Goal: Browse casually

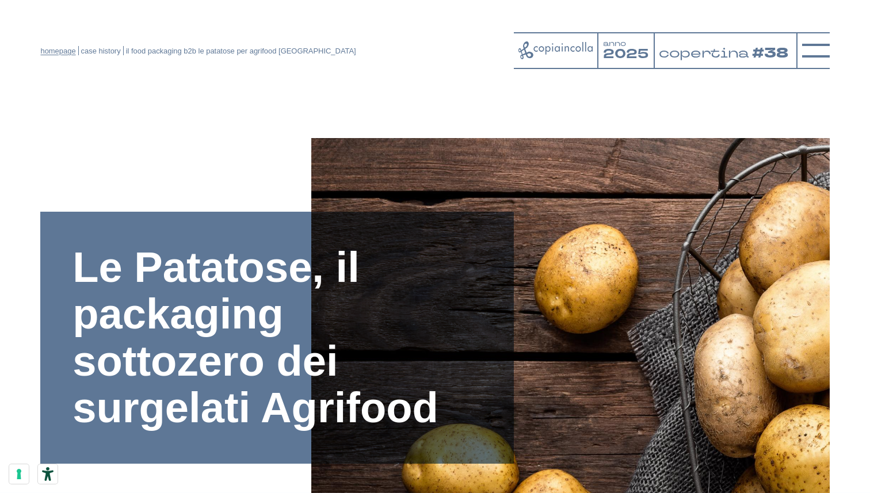
click at [53, 49] on link "homepage" at bounding box center [57, 51] width 35 height 9
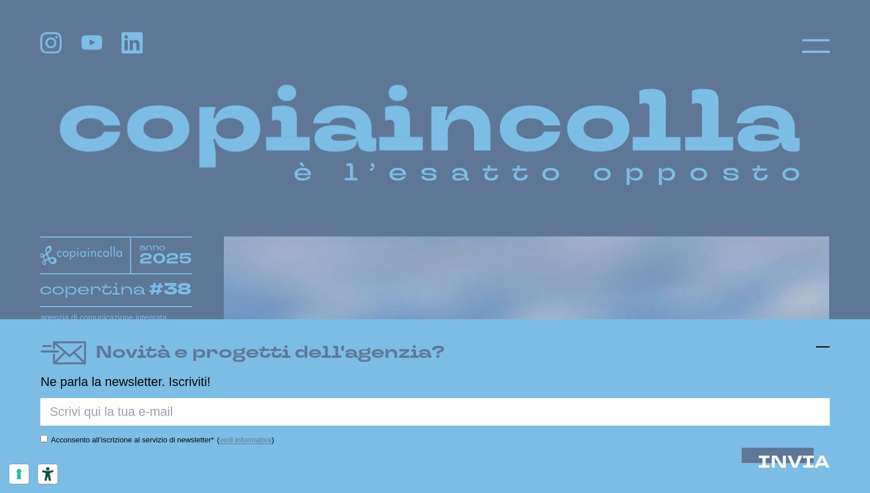
click at [823, 347] on line at bounding box center [823, 347] width 14 height 0
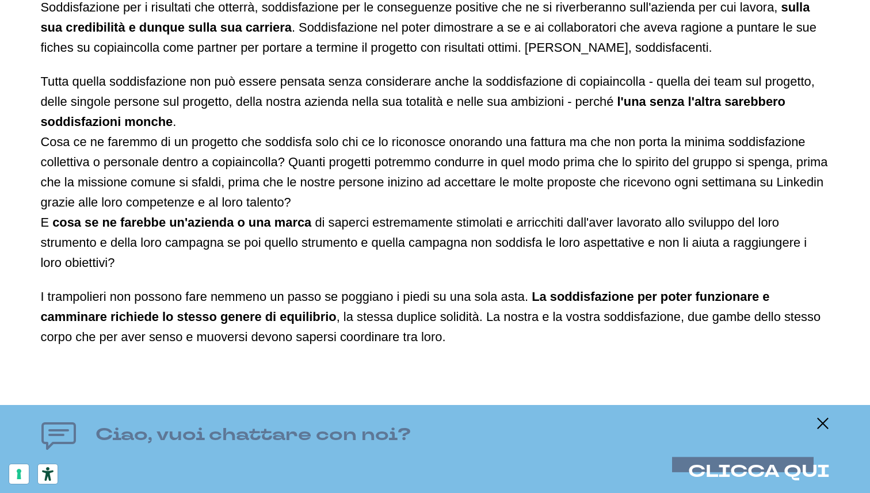
scroll to position [1951, 0]
click at [290, 212] on p "Tutta quella soddisfazione non può essere pensata senza considerare anche la so…" at bounding box center [434, 171] width 788 height 201
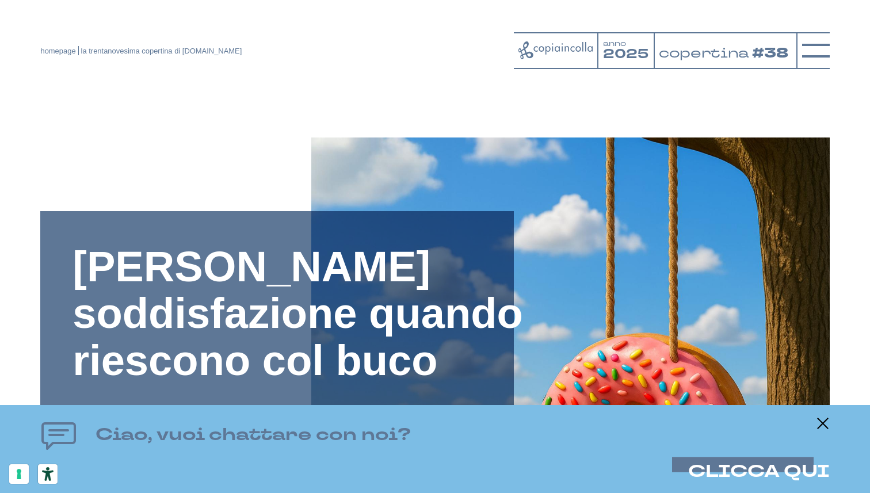
scroll to position [0, 0]
click at [822, 423] on line at bounding box center [823, 423] width 14 height 0
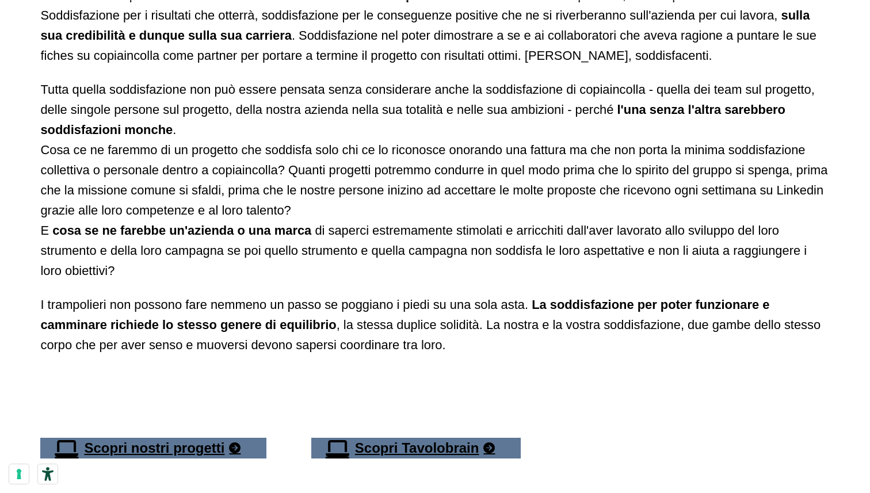
scroll to position [1943, 0]
click at [456, 6] on p "Chi ci chiede di portarlo verso i suoi obiettivi ci sta chiedendo di provare so…" at bounding box center [434, 24] width 788 height 81
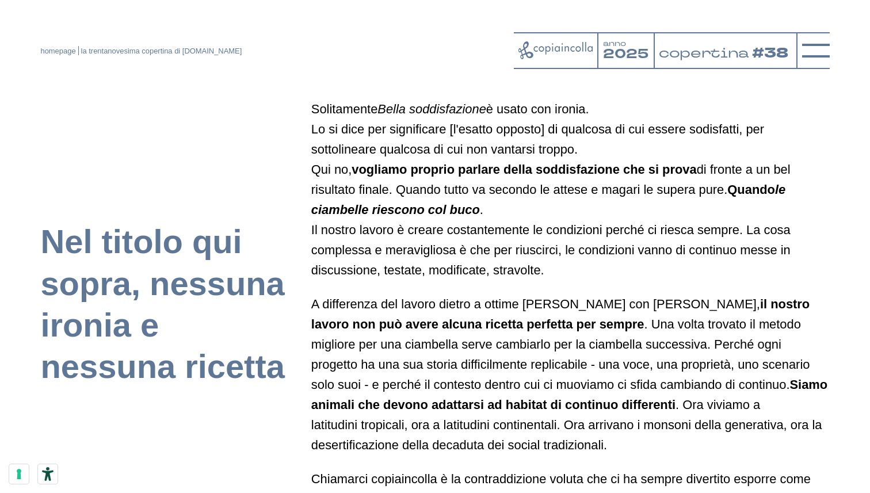
scroll to position [585, 0]
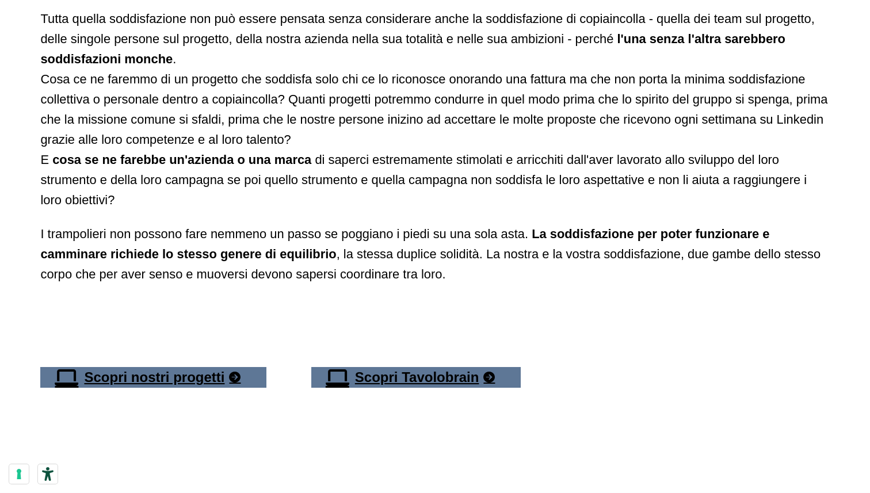
scroll to position [2014, 0]
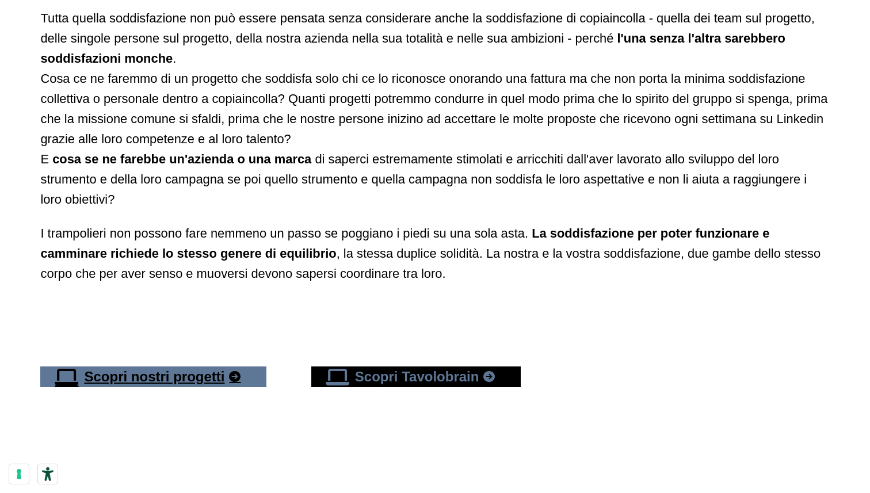
click at [438, 373] on link "Scopri Tavolobrain" at bounding box center [416, 376] width 210 height 21
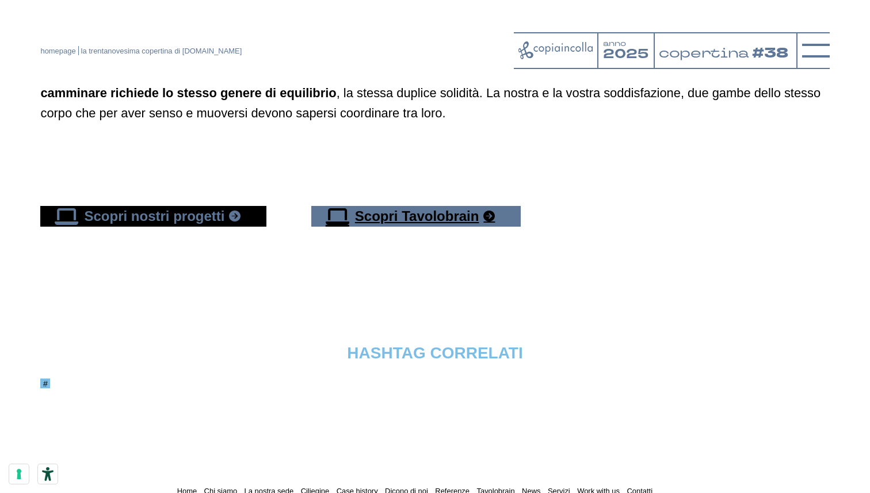
scroll to position [2174, 0]
click at [210, 208] on link "Scopri nostri progetti" at bounding box center [153, 216] width 226 height 21
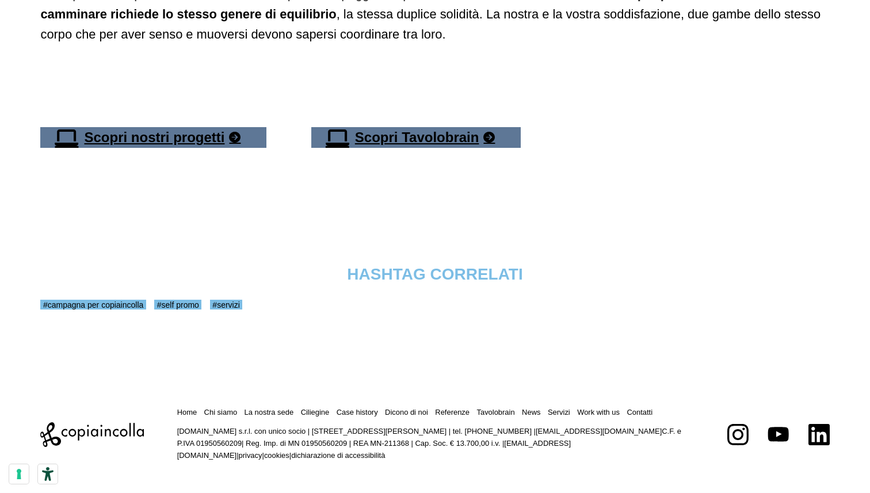
scroll to position [2253, 0]
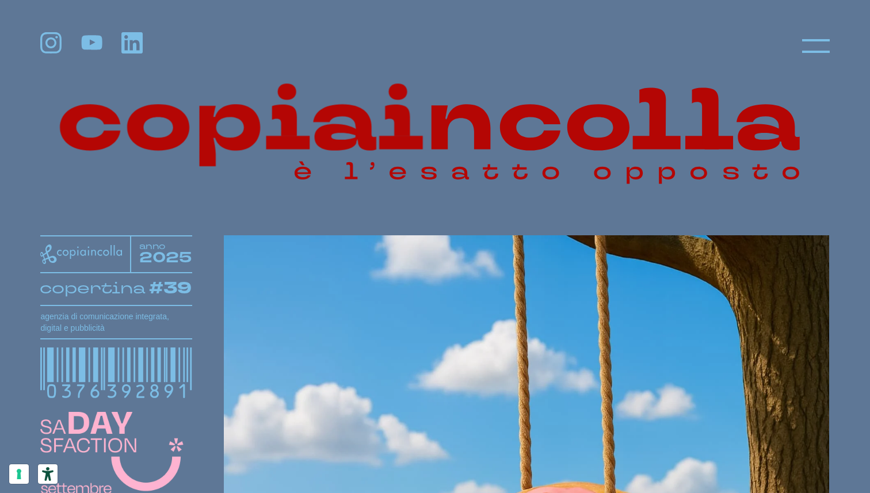
scroll to position [1, 0]
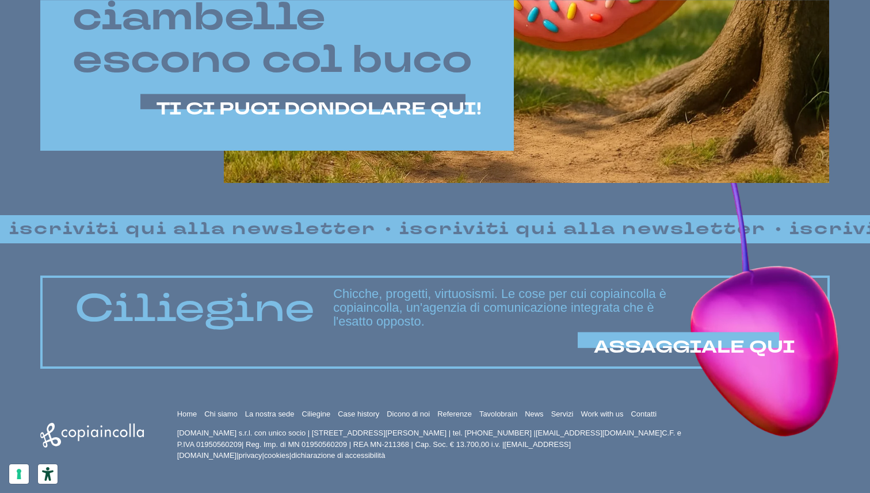
scroll to position [733, 0]
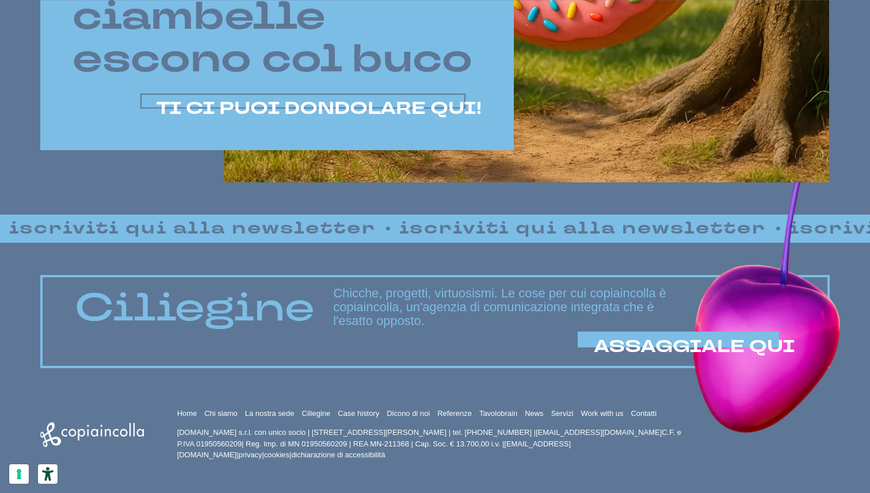
click at [365, 101] on span "TI CI PUOI DONDOLARE QUI!" at bounding box center [318, 109] width 325 height 24
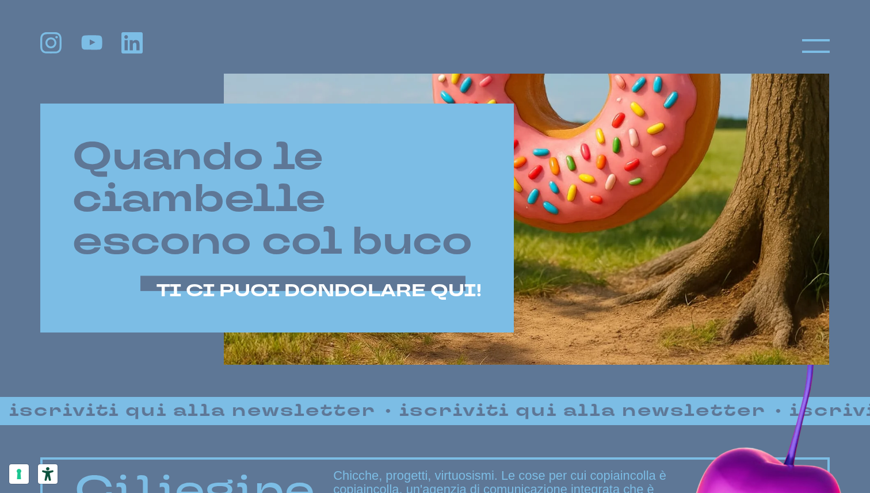
scroll to position [550, 0]
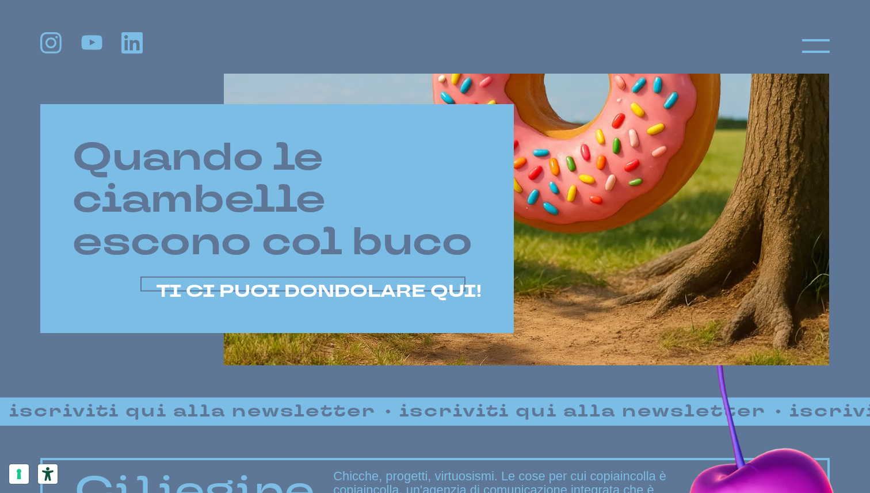
click at [427, 282] on span "TI CI PUOI DONDOLARE QUI!" at bounding box center [318, 292] width 325 height 24
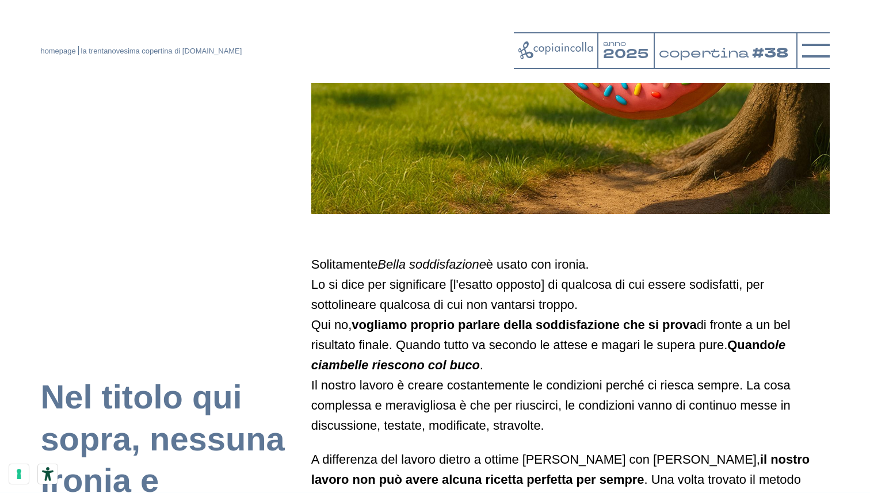
scroll to position [439, 0]
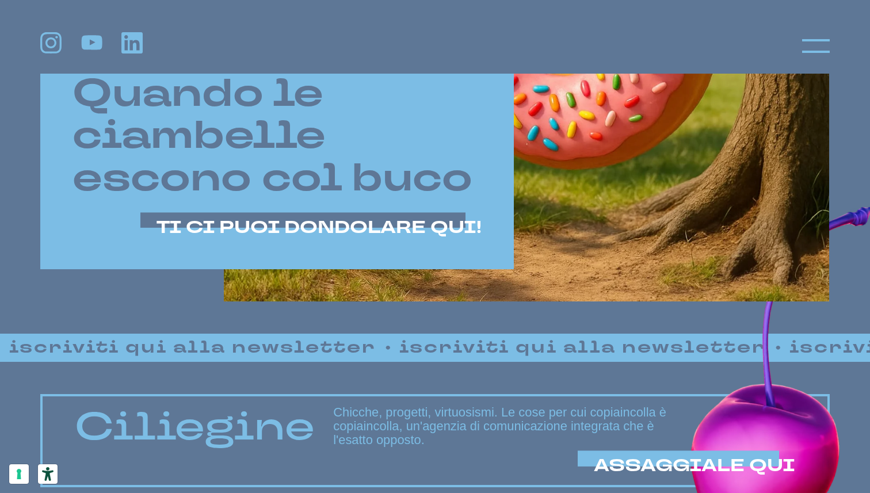
scroll to position [613, 0]
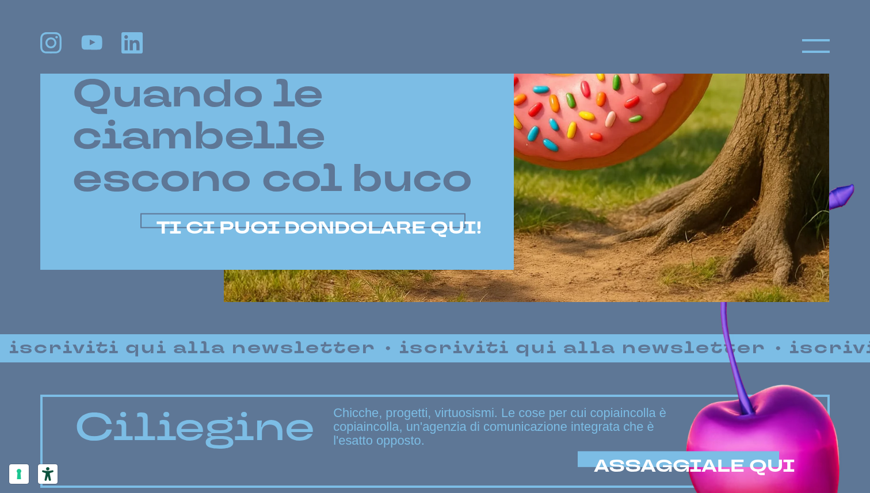
click at [432, 228] on span "TI CI PUOI DONDOLARE QUI!" at bounding box center [318, 228] width 325 height 24
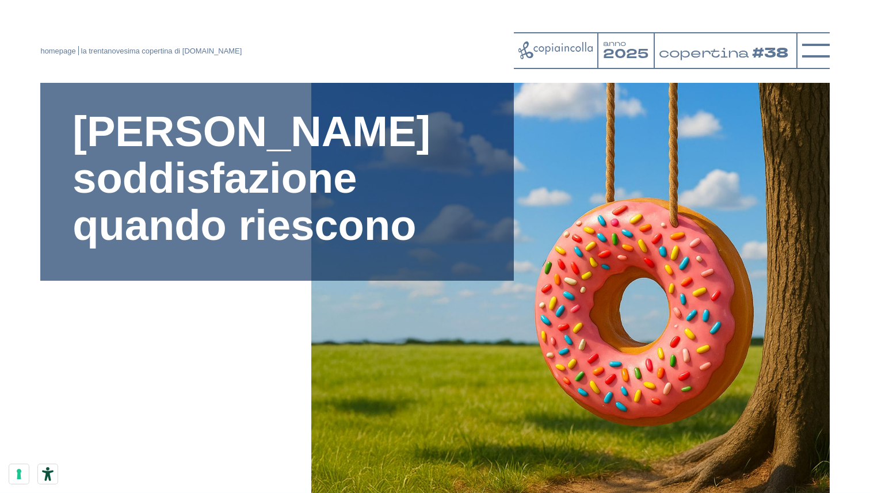
scroll to position [135, 0]
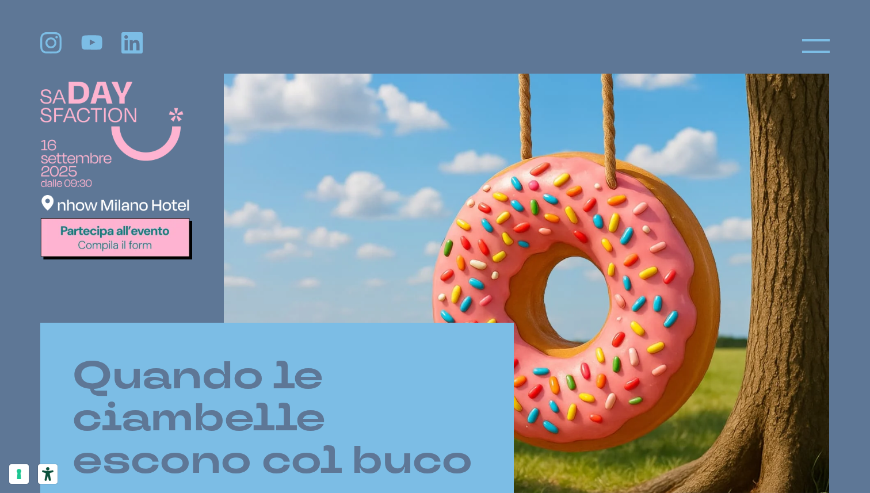
scroll to position [331, 0]
